Goal: Check status: Check status

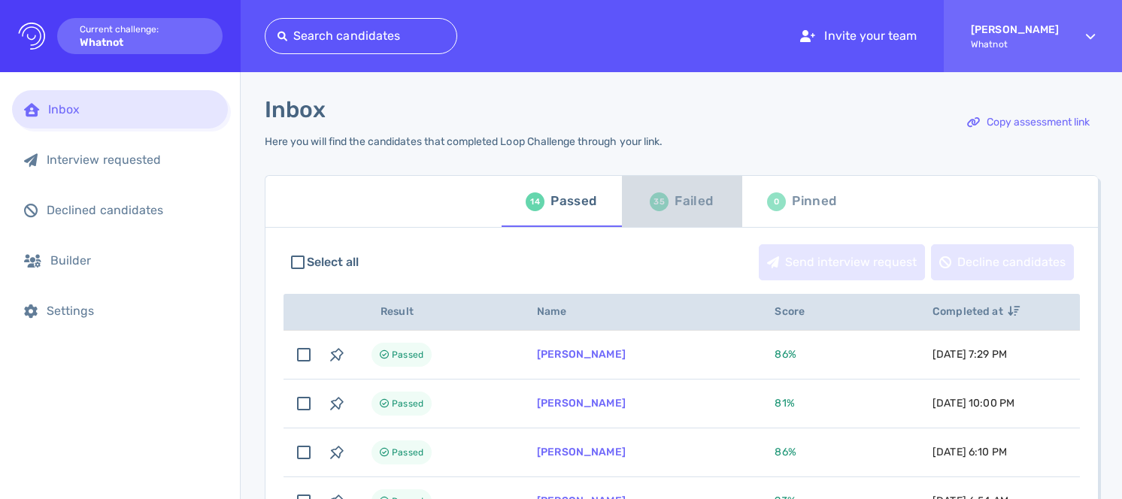
click at [661, 206] on div "35" at bounding box center [659, 201] width 19 height 19
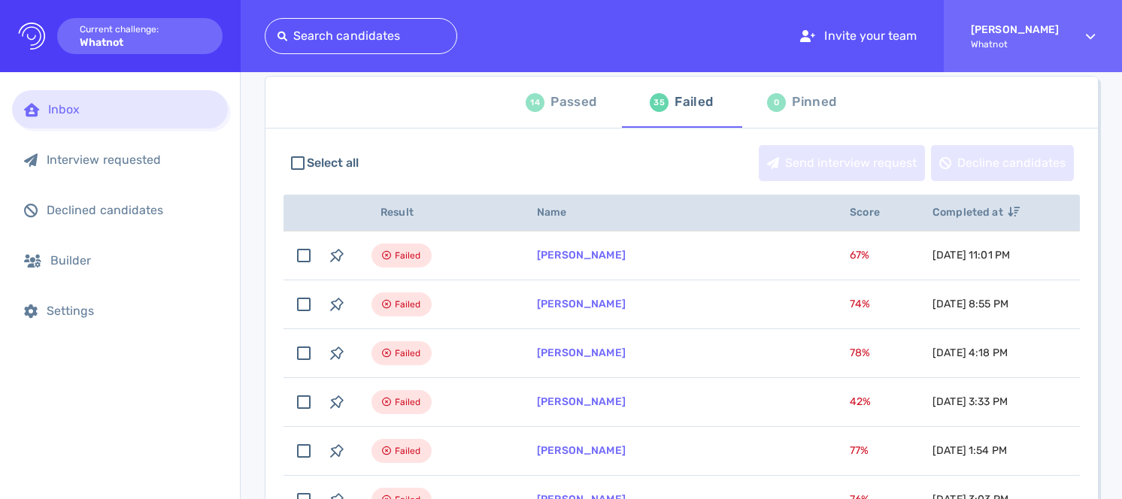
scroll to position [108, 0]
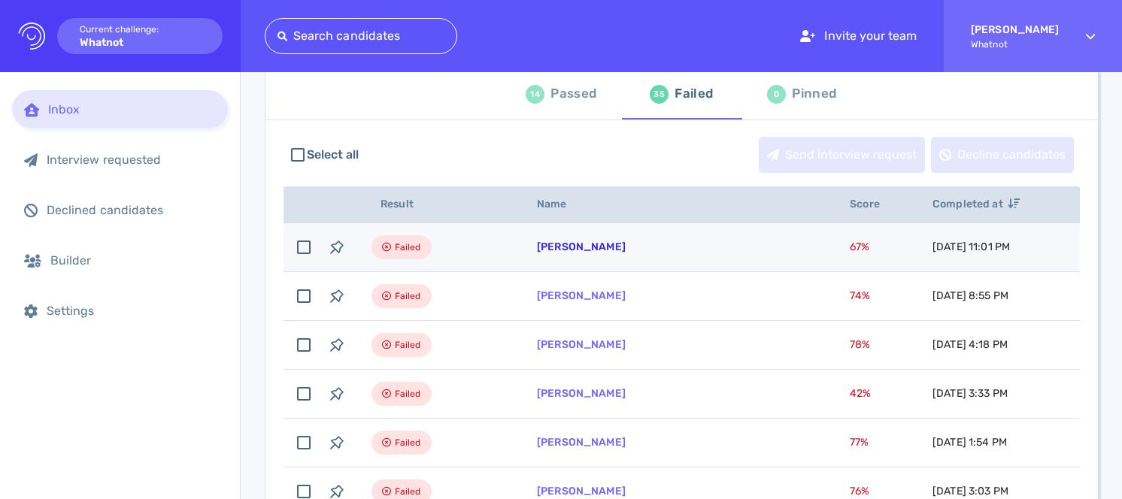
click at [580, 247] on link "[PERSON_NAME]" at bounding box center [581, 247] width 89 height 13
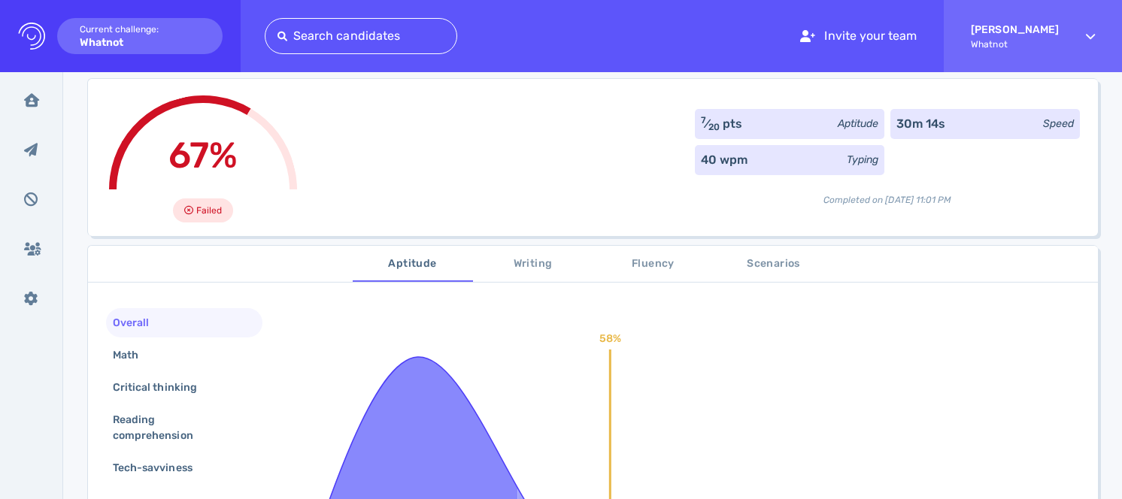
scroll to position [98, 0]
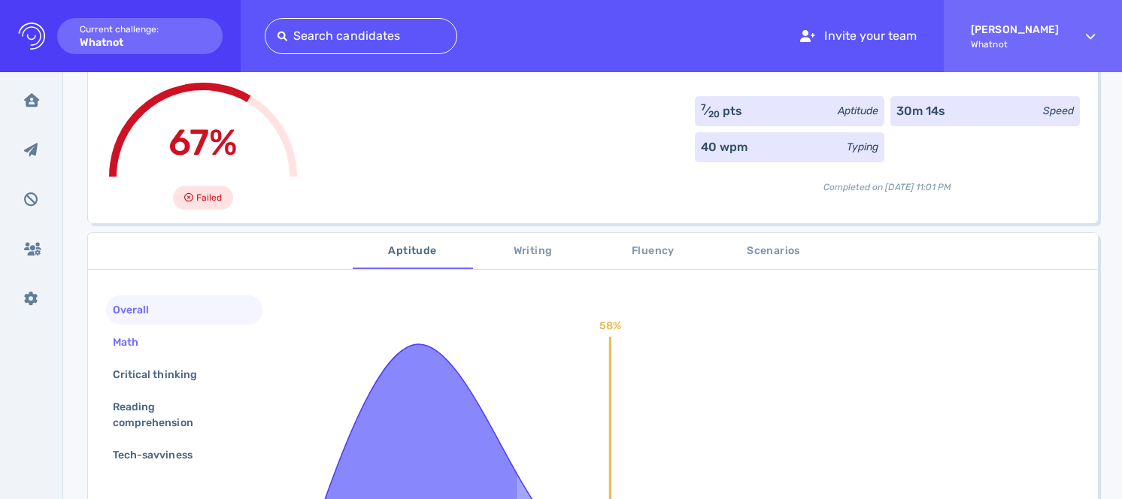
click at [198, 336] on div "Math" at bounding box center [184, 342] width 156 height 29
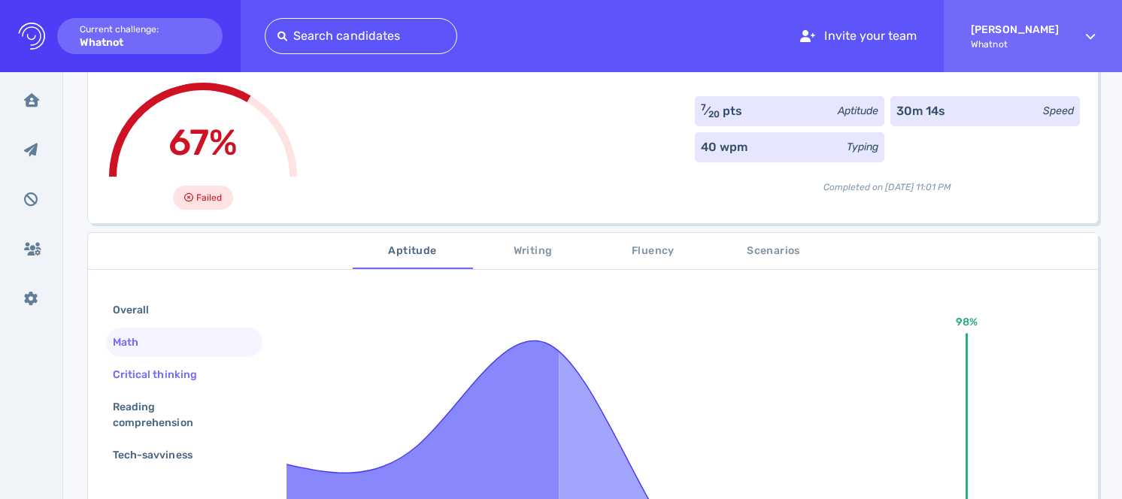
scroll to position [123, 0]
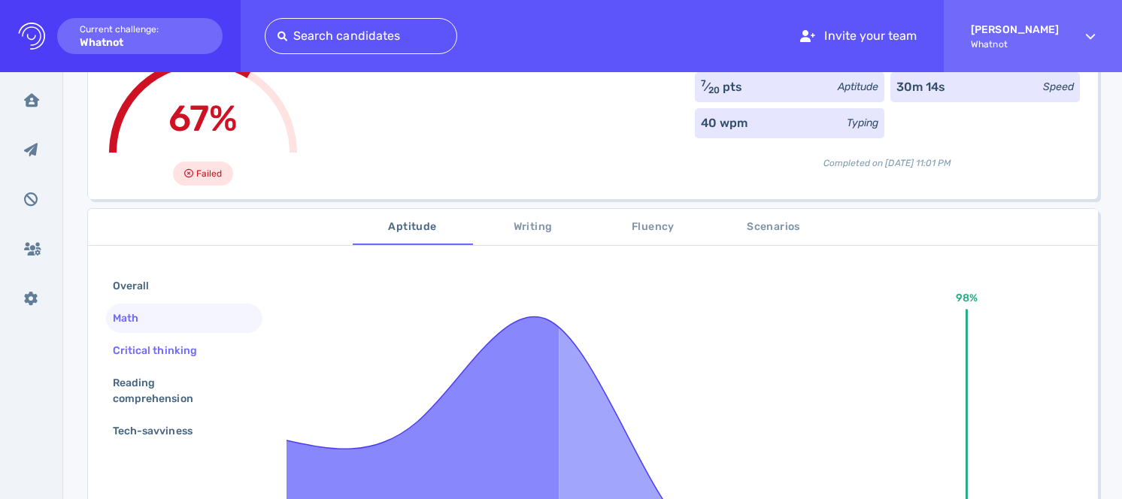
click at [198, 347] on div "Critical thinking" at bounding box center [162, 351] width 105 height 22
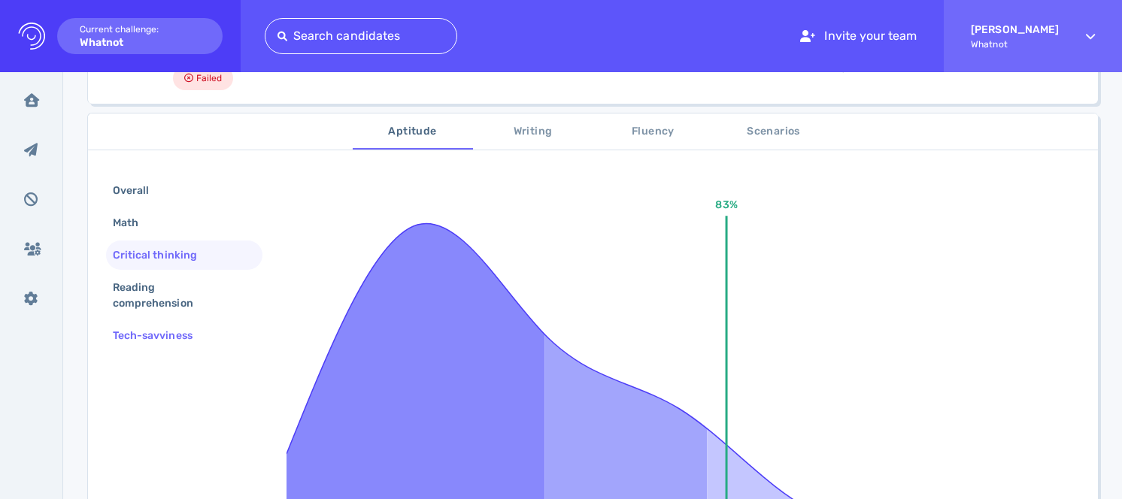
scroll to position [232, 0]
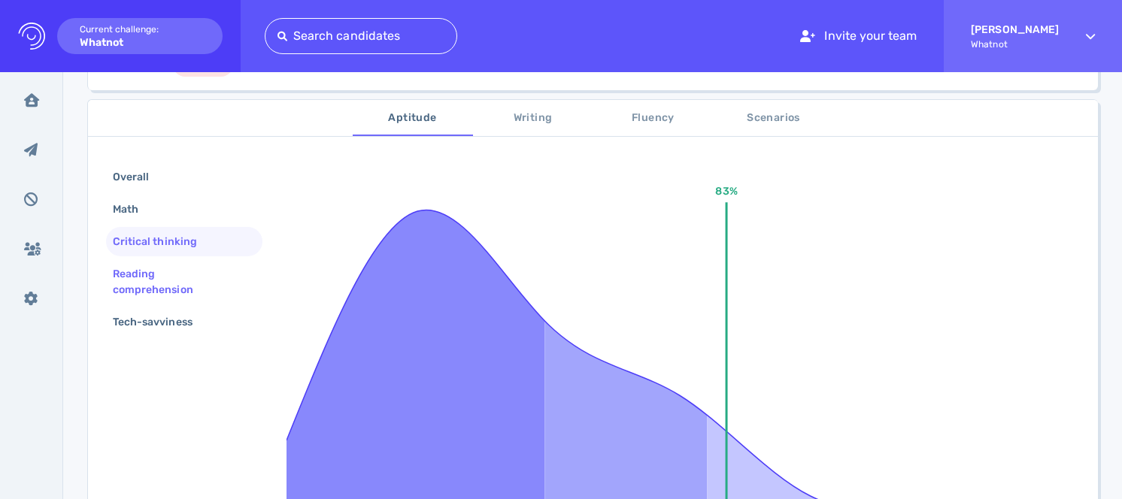
click at [187, 290] on div "Reading comprehension" at bounding box center [178, 282] width 137 height 38
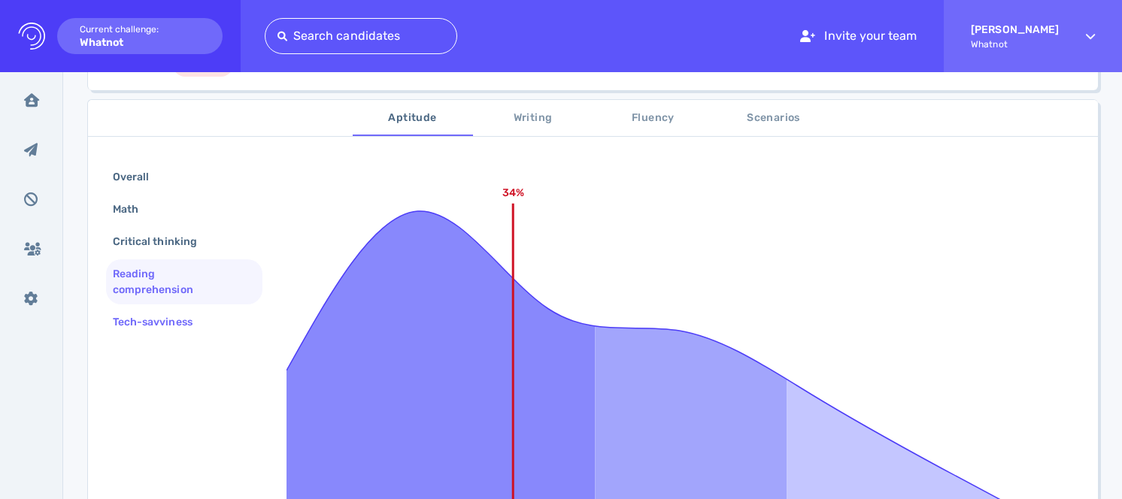
click at [183, 321] on div "Tech-savviness" at bounding box center [160, 322] width 101 height 22
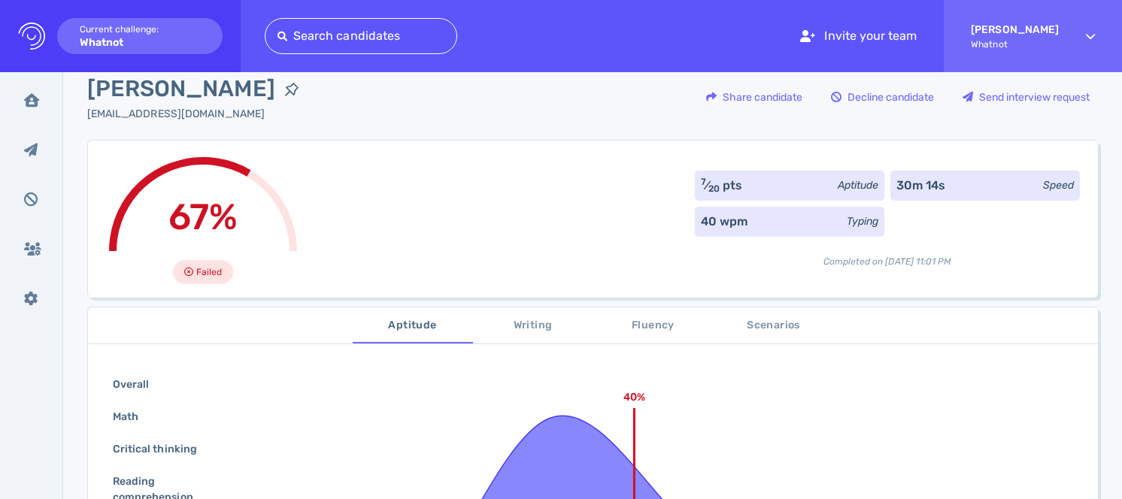
scroll to position [0, 0]
